Goal: Transaction & Acquisition: Obtain resource

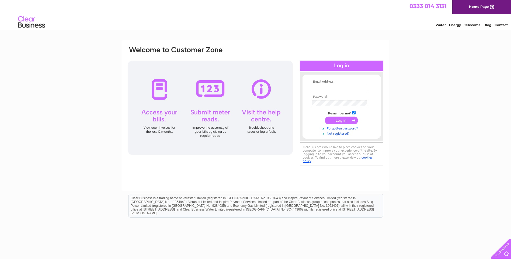
type input "Enquiries@forrestprecisioneng.com"
click at [346, 121] on input "submit" at bounding box center [341, 121] width 33 height 8
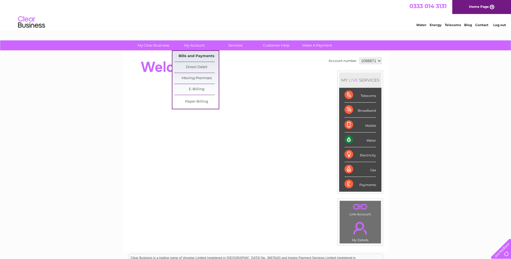
click at [202, 55] on link "Bills and Payments" at bounding box center [196, 56] width 44 height 11
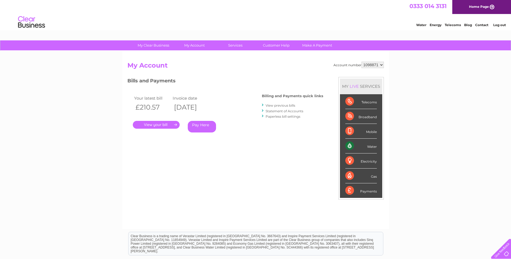
click at [164, 125] on link "." at bounding box center [156, 125] width 47 height 8
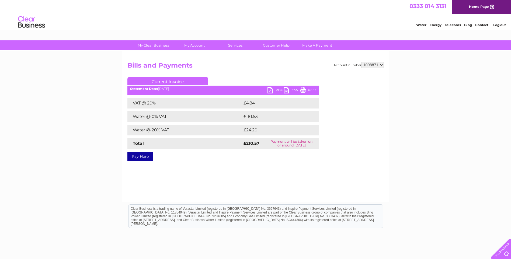
click at [271, 91] on link "PDF" at bounding box center [275, 91] width 16 height 8
click at [380, 67] on select "1098871 1098873 1098874" at bounding box center [372, 65] width 22 height 6
select select "1098873"
click at [361, 62] on select "1098871 1098873 1098874" at bounding box center [372, 65] width 22 height 6
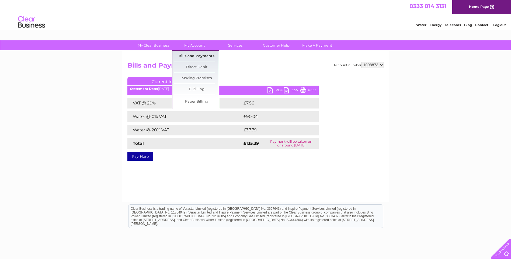
click at [201, 53] on link "Bills and Payments" at bounding box center [196, 56] width 44 height 11
click at [197, 55] on link "Bills and Payments" at bounding box center [196, 56] width 44 height 11
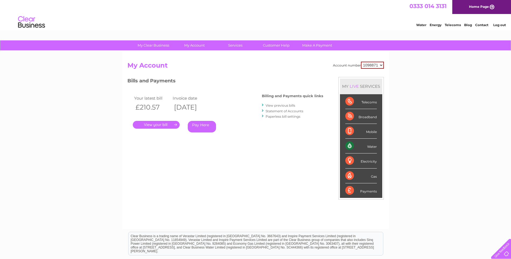
click at [382, 64] on select "1098871 1098873 1098874" at bounding box center [372, 65] width 23 height 7
select select "1098873"
click at [361, 62] on select "1098871 1098873 1098874" at bounding box center [372, 65] width 23 height 7
click at [166, 125] on link "." at bounding box center [156, 125] width 47 height 8
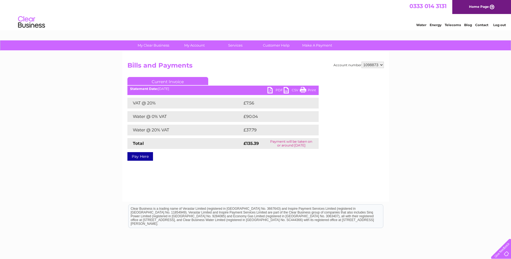
click at [268, 92] on link "PDF" at bounding box center [275, 91] width 16 height 8
click at [271, 90] on link "PDF" at bounding box center [275, 91] width 16 height 8
click at [270, 89] on link "PDF" at bounding box center [275, 91] width 16 height 8
click at [380, 65] on select "1098871 1098873 1098874" at bounding box center [372, 65] width 22 height 6
select select "1098874"
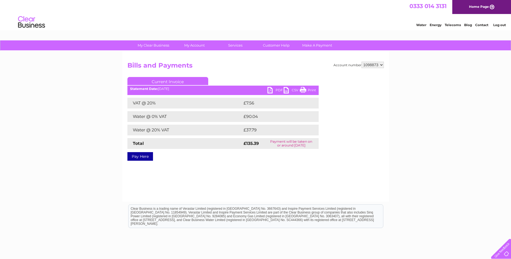
click at [361, 62] on select "1098871 1098873 1098874" at bounding box center [372, 65] width 22 height 6
click at [197, 46] on link "My Account" at bounding box center [194, 45] width 44 height 10
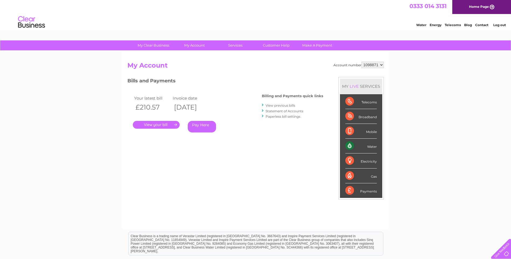
click at [382, 65] on select "1098871 1098873 1098874" at bounding box center [372, 65] width 22 height 6
select select "1098874"
click at [361, 62] on select "1098871 1098873 1098874" at bounding box center [372, 65] width 22 height 6
click at [150, 121] on link "." at bounding box center [156, 125] width 47 height 8
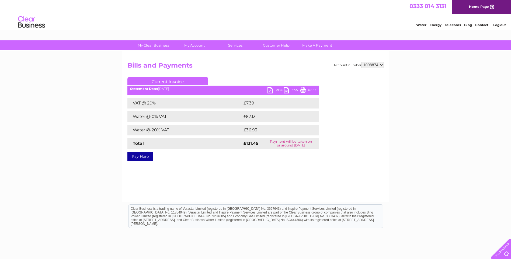
click at [269, 89] on link "PDF" at bounding box center [275, 91] width 16 height 8
